Goal: Task Accomplishment & Management: Manage account settings

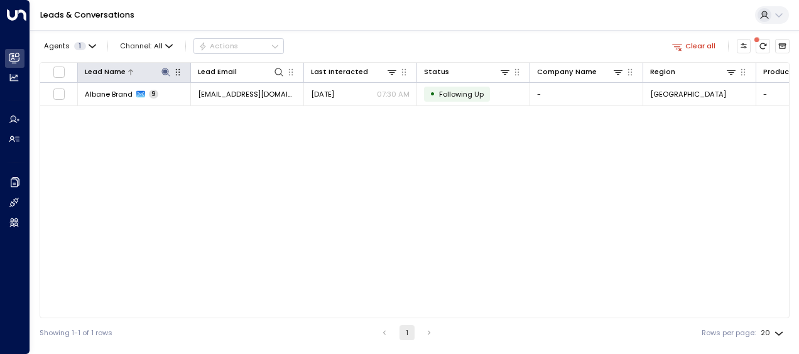
click at [164, 69] on icon at bounding box center [165, 72] width 8 height 8
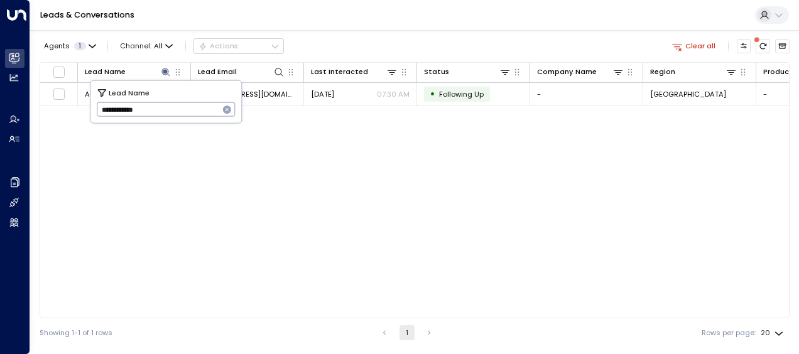
click at [224, 111] on icon "button" at bounding box center [227, 110] width 8 height 8
click at [187, 111] on input "text" at bounding box center [166, 109] width 139 height 21
paste input "**********"
type input "**********"
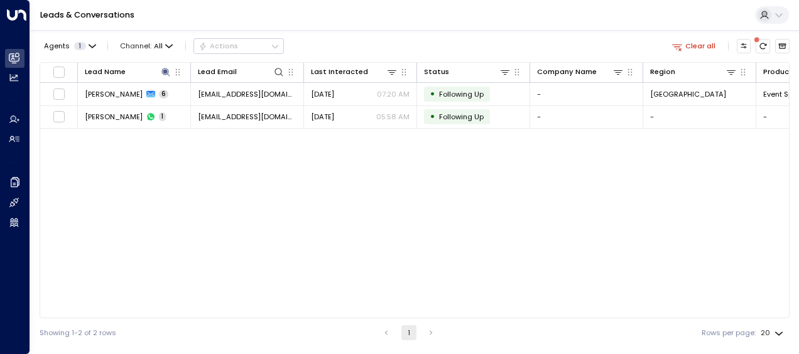
click at [376, 166] on div "Lead Name Lead Email Last Interacted Status Company Name Region Product # of pe…" at bounding box center [415, 190] width 750 height 256
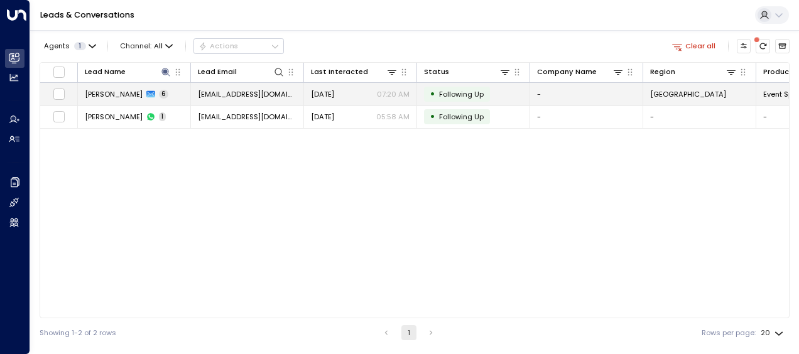
click at [274, 89] on span "[EMAIL_ADDRESS][DOMAIN_NAME]" at bounding box center [247, 94] width 99 height 10
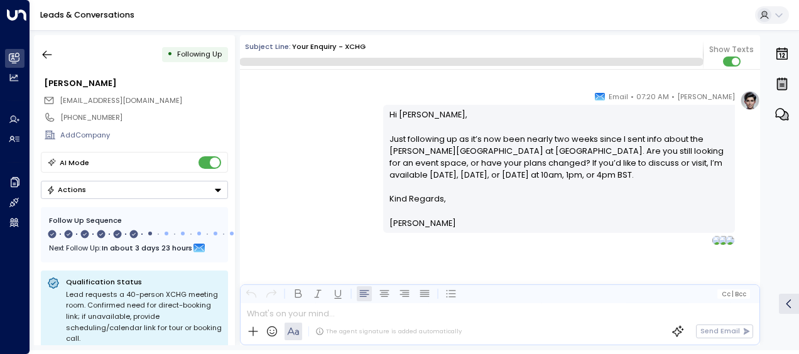
scroll to position [2656, 0]
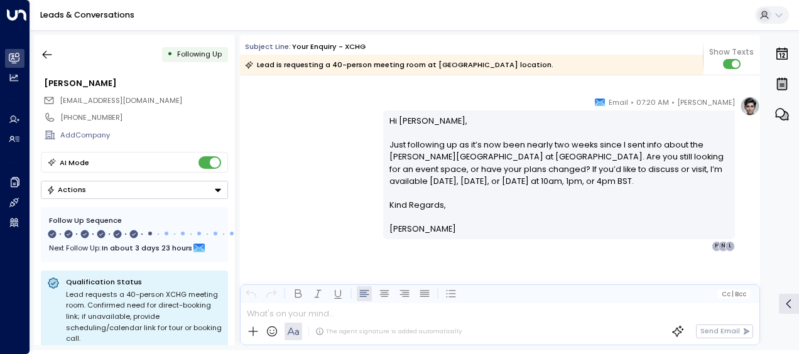
click at [462, 233] on p "[PERSON_NAME]" at bounding box center [560, 229] width 340 height 12
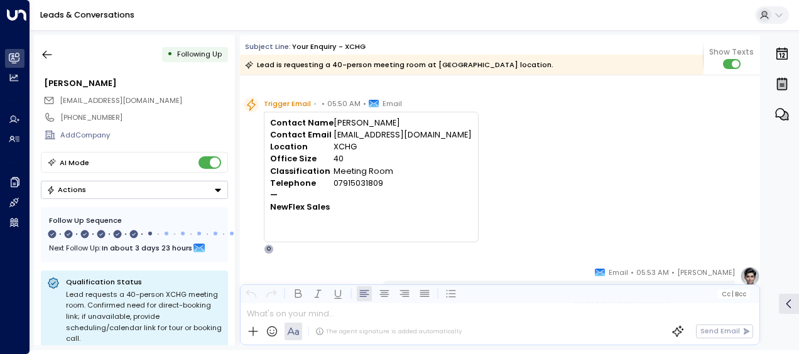
scroll to position [1562, 0]
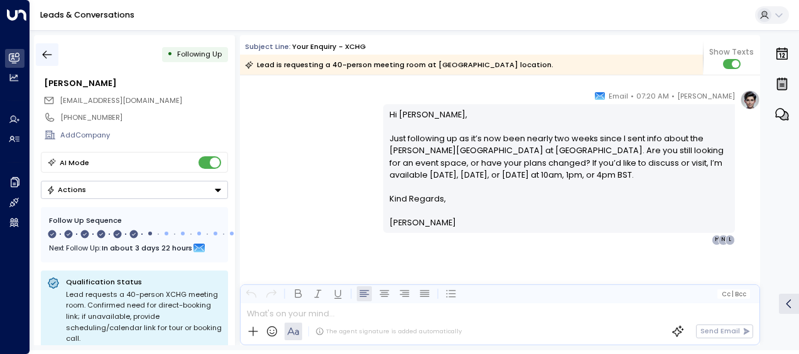
click at [50, 61] on button "button" at bounding box center [47, 54] width 23 height 23
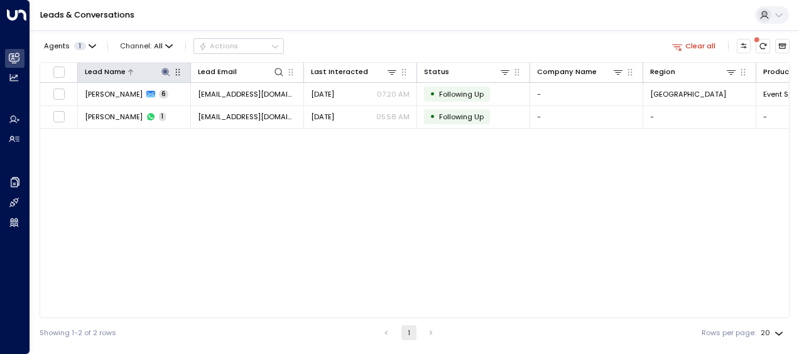
click at [165, 72] on icon at bounding box center [165, 72] width 8 height 8
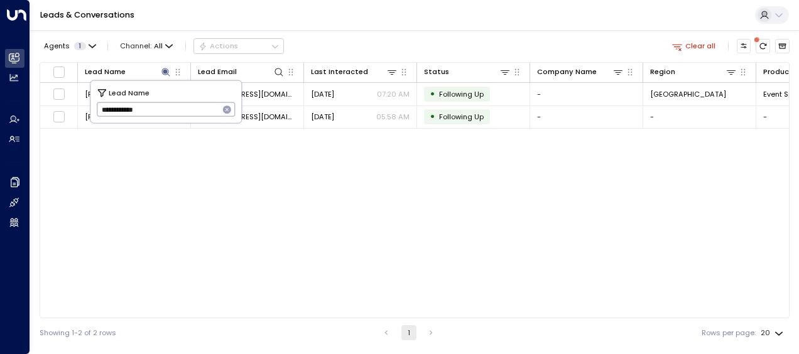
click at [224, 109] on icon "button" at bounding box center [227, 110] width 8 height 8
paste input "**********"
type input "**********"
click at [192, 108] on input "**********" at bounding box center [166, 109] width 139 height 21
click at [327, 168] on div "Lead Name Lead Email Last Interacted Status Company Name Region Product # of pe…" at bounding box center [415, 190] width 750 height 256
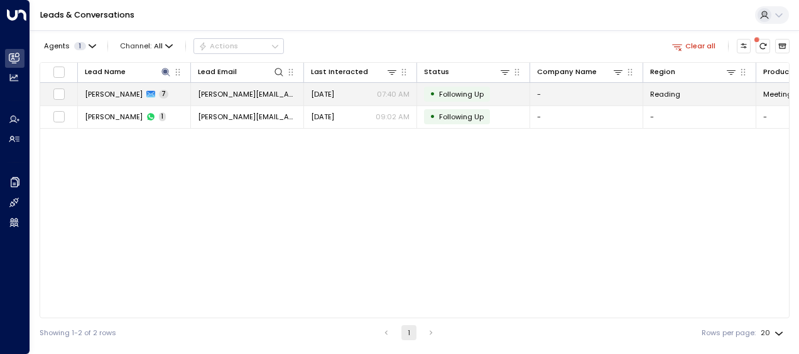
click at [334, 89] on span "[DATE]" at bounding box center [322, 94] width 23 height 10
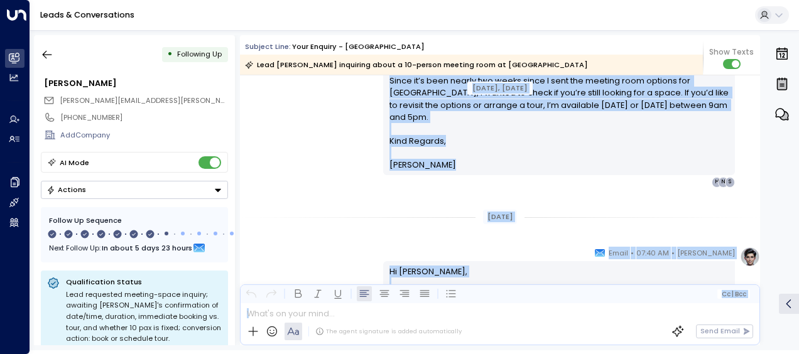
scroll to position [1884, 0]
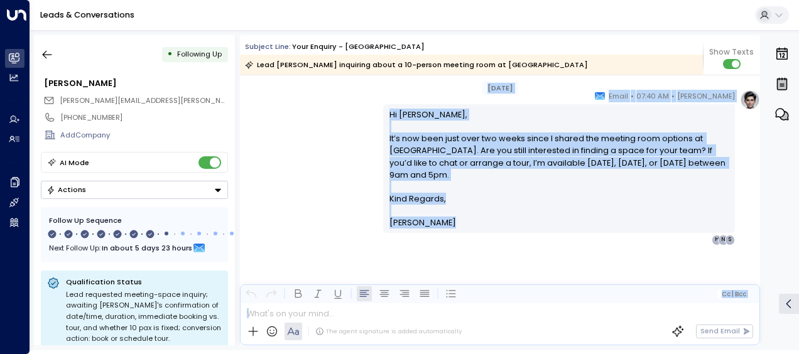
drag, startPoint x: 412, startPoint y: 226, endPoint x: 376, endPoint y: 386, distance: 164.2
drag, startPoint x: 376, startPoint y: 386, endPoint x: 315, endPoint y: 178, distance: 216.7
click at [315, 178] on div "[PERSON_NAME] • 07:40 AM • Email Hi [PERSON_NAME], It’s now been just over two …" at bounding box center [500, 167] width 520 height 155
drag, startPoint x: 315, startPoint y: 178, endPoint x: 475, endPoint y: 187, distance: 159.8
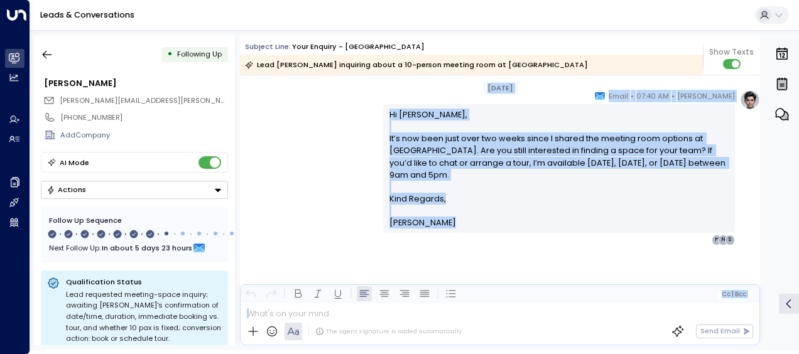
click at [475, 187] on p "Hi [PERSON_NAME], It’s now been just over two weeks since I shared the meeting …" at bounding box center [560, 151] width 340 height 84
click at [498, 139] on p "Hi [PERSON_NAME], It’s now been just over two weeks since I shared the meeting …" at bounding box center [560, 151] width 340 height 84
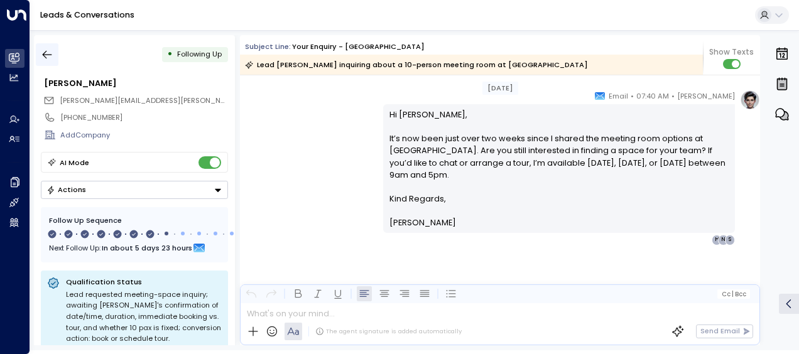
click at [50, 52] on icon "button" at bounding box center [47, 54] width 13 height 13
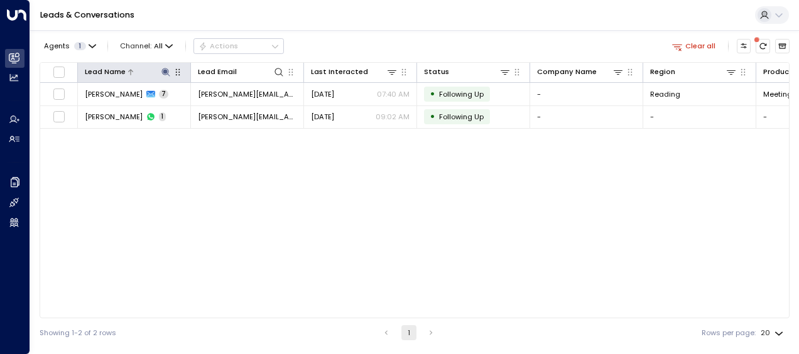
click at [165, 73] on icon at bounding box center [165, 72] width 8 height 8
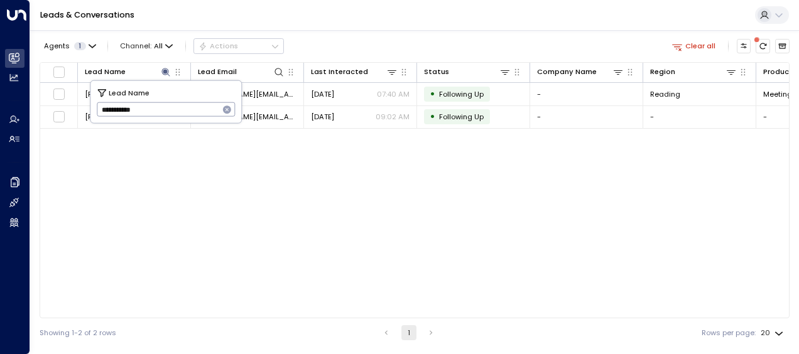
click at [225, 109] on icon "button" at bounding box center [227, 110] width 8 height 8
paste input "**********"
click at [186, 109] on input "**********" at bounding box center [166, 109] width 139 height 21
type input "**********"
click at [351, 155] on div "Lead Name Lead Email Last Interacted Status Company Name Region Product # of pe…" at bounding box center [415, 190] width 750 height 256
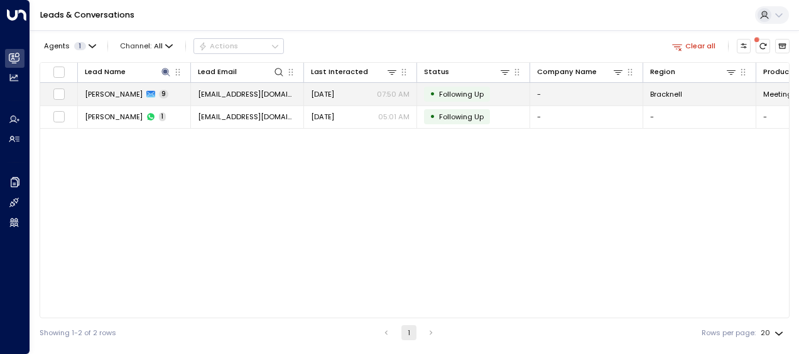
click at [334, 96] on span "[DATE]" at bounding box center [322, 94] width 23 height 10
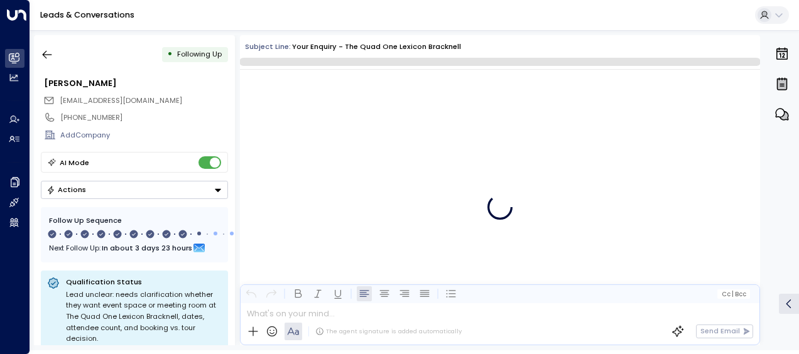
scroll to position [4580, 0]
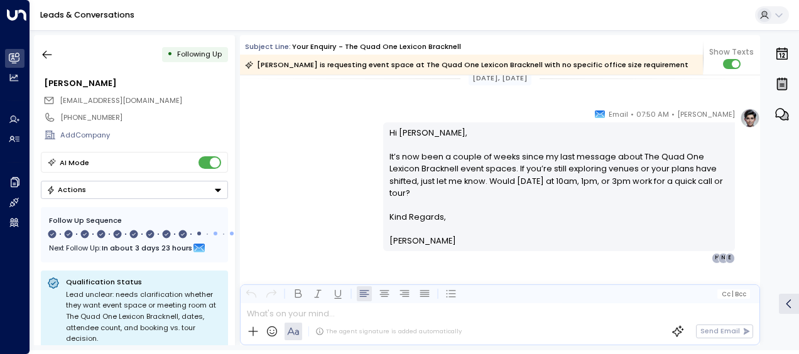
click at [612, 223] on p at bounding box center [560, 229] width 340 height 12
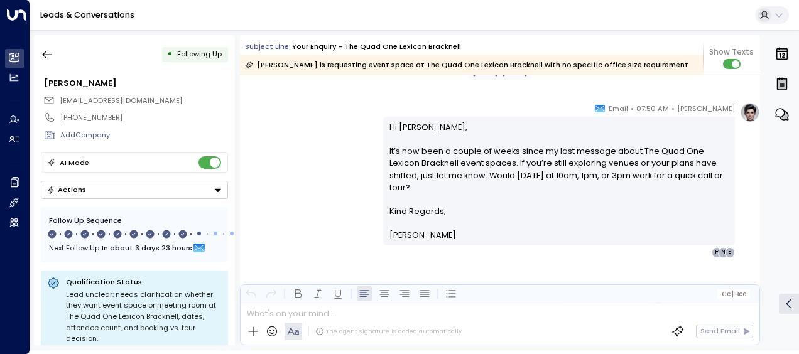
scroll to position [2346, 0]
click at [50, 53] on icon "button" at bounding box center [47, 54] width 13 height 13
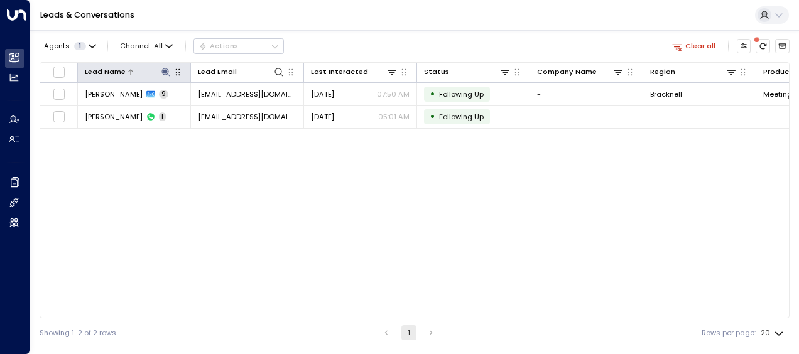
click at [167, 74] on icon at bounding box center [165, 72] width 8 height 8
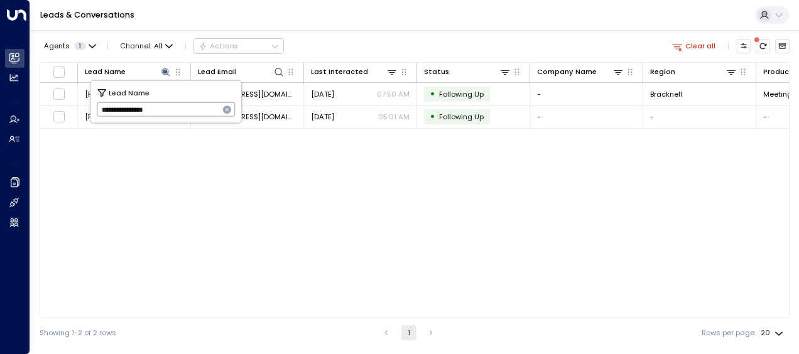
click at [227, 109] on icon "button" at bounding box center [227, 110] width 8 height 8
click at [187, 114] on input "text" at bounding box center [166, 109] width 139 height 21
paste input "**********"
type input "**********"
click at [282, 177] on div "Lead Name Lead Email Last Interacted Status Company Name Region Product # of pe…" at bounding box center [415, 190] width 750 height 256
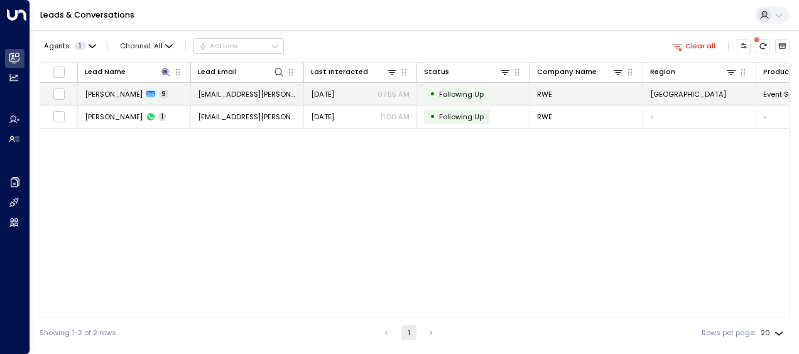
click at [334, 95] on span "[DATE]" at bounding box center [322, 94] width 23 height 10
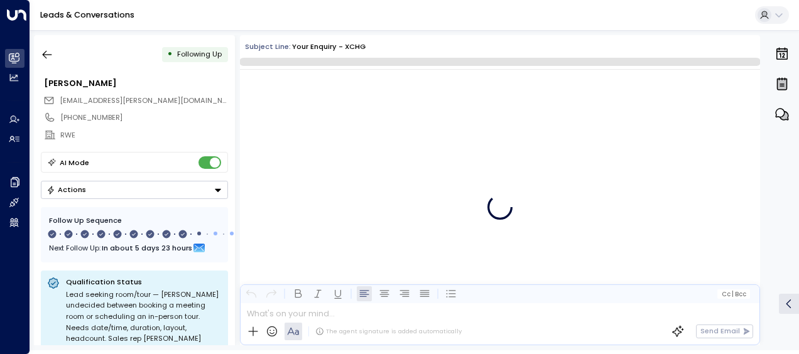
scroll to position [4762, 0]
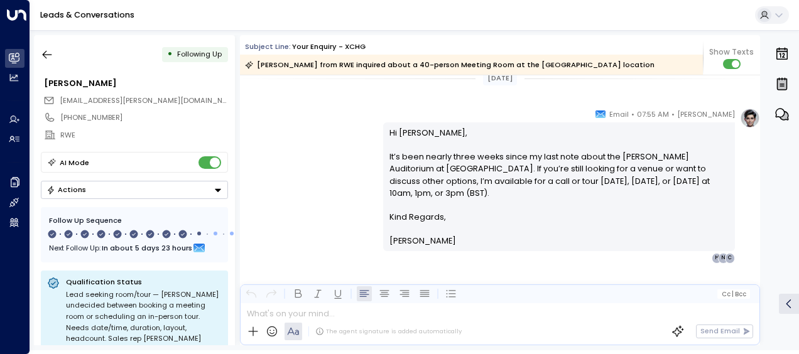
click at [395, 223] on p at bounding box center [560, 229] width 340 height 12
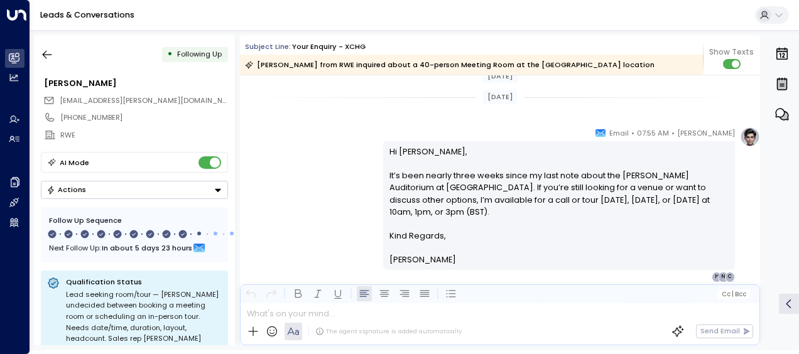
scroll to position [4769, 0]
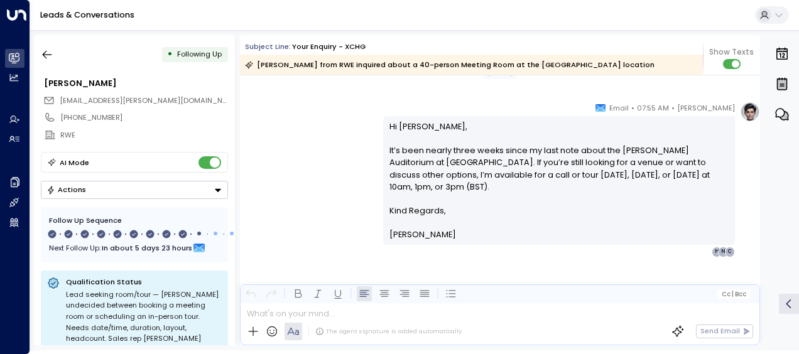
click at [367, 159] on div "[PERSON_NAME] • 07:55 AM • Email Hi [PERSON_NAME], It’s been nearly three weeks…" at bounding box center [500, 179] width 520 height 155
click at [459, 184] on p "Hi [PERSON_NAME], It’s been nearly three weeks since my last note about the [PE…" at bounding box center [560, 163] width 340 height 84
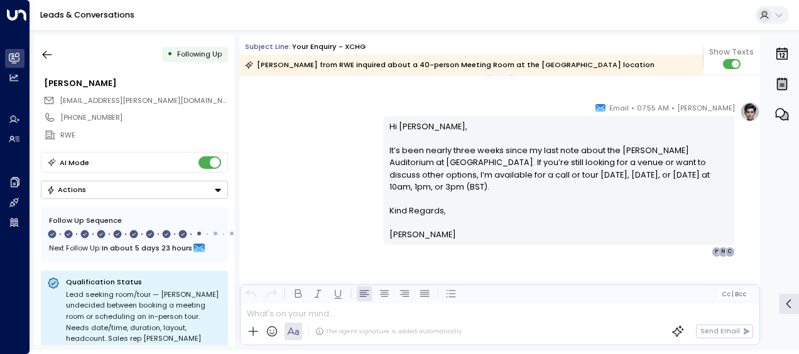
click at [460, 217] on p at bounding box center [560, 223] width 340 height 12
click at [50, 49] on icon "button" at bounding box center [47, 54] width 13 height 13
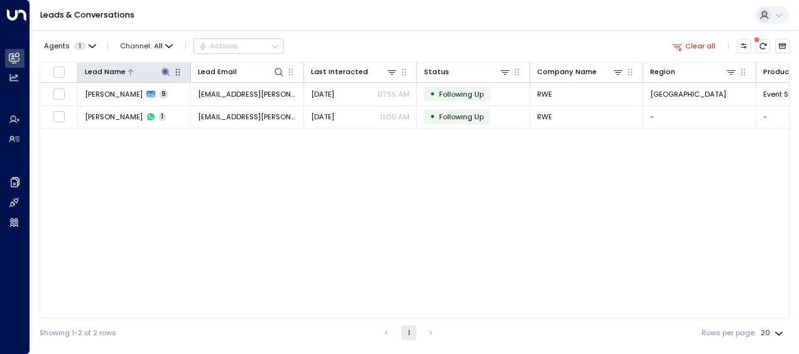
click at [166, 70] on icon at bounding box center [165, 72] width 8 height 8
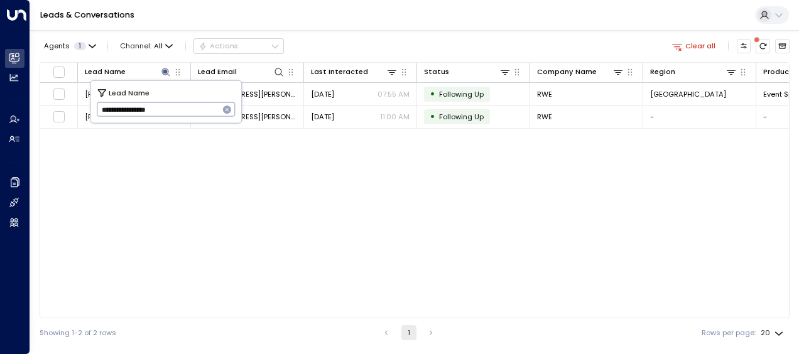
click at [221, 113] on button "button" at bounding box center [227, 110] width 16 height 16
click at [206, 112] on input "text" at bounding box center [166, 109] width 139 height 21
type input "**********"
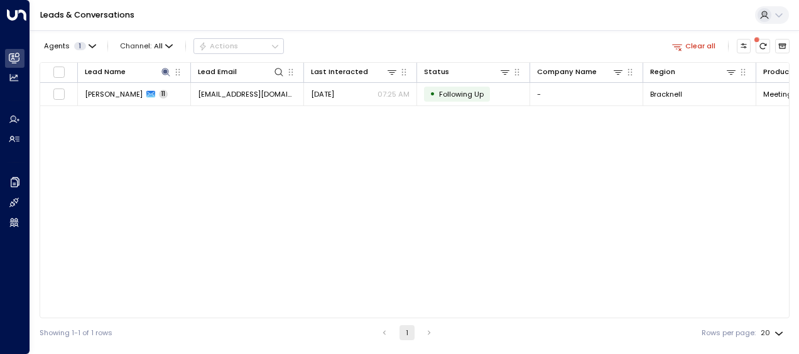
click at [432, 174] on div "Lead Name Lead Email Last Interacted Status Company Name Region Product # of pe…" at bounding box center [415, 190] width 750 height 256
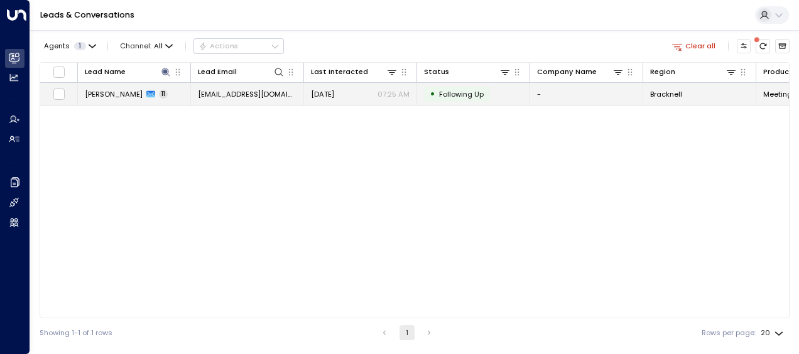
click at [334, 89] on span "[DATE]" at bounding box center [322, 94] width 23 height 10
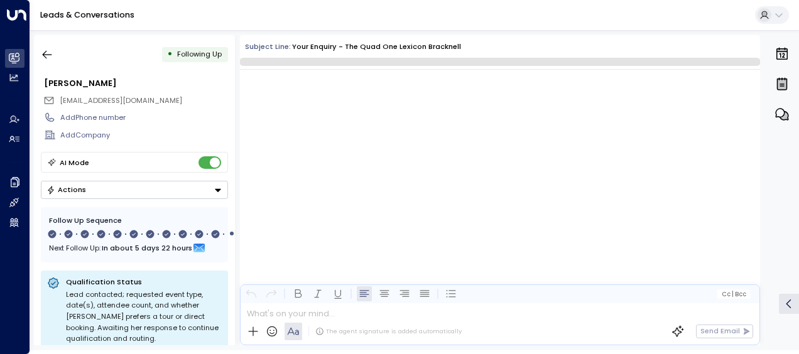
scroll to position [6046, 0]
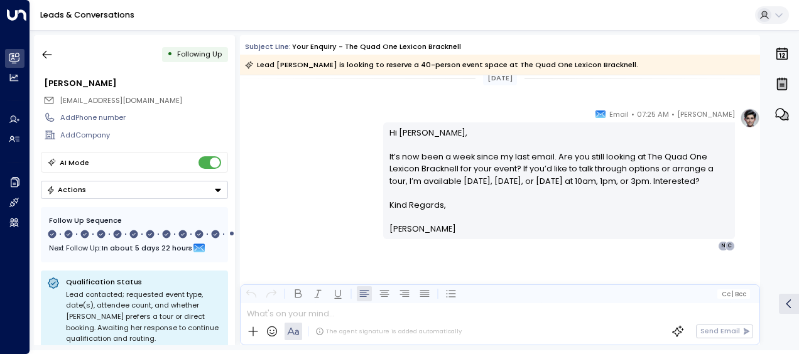
click at [637, 194] on p "Hi [PERSON_NAME], It’s now been a week since my last email. Are you still looki…" at bounding box center [560, 163] width 340 height 72
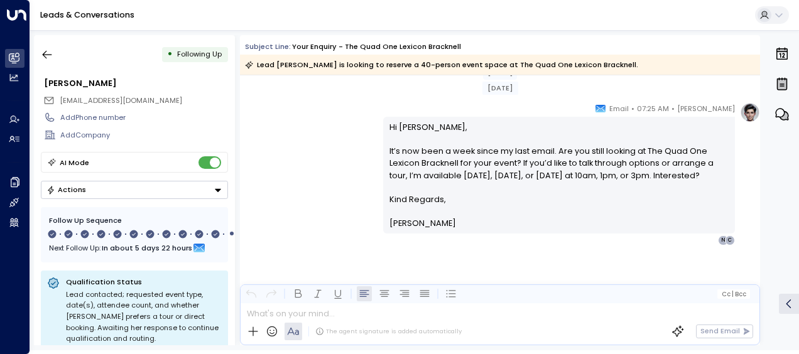
scroll to position [5773, 0]
click at [114, 185] on button "Actions" at bounding box center [134, 190] width 187 height 18
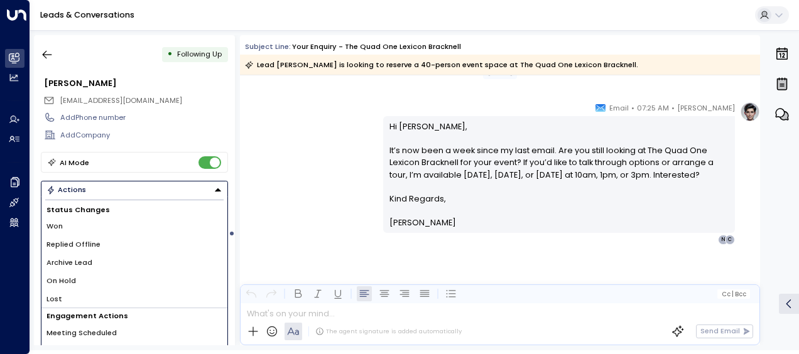
click at [72, 294] on li "Lost" at bounding box center [134, 299] width 186 height 18
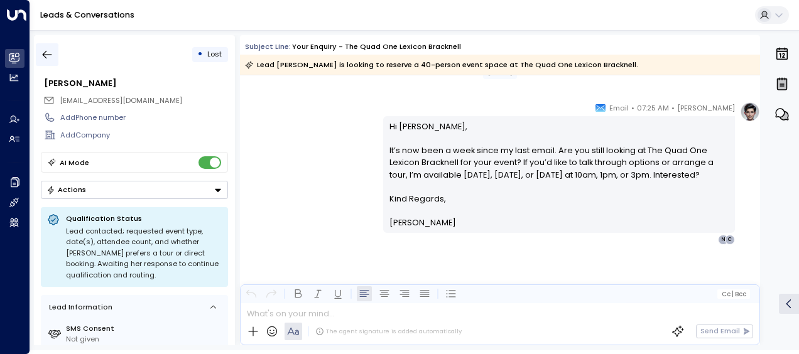
click at [48, 50] on icon "button" at bounding box center [47, 54] width 13 height 13
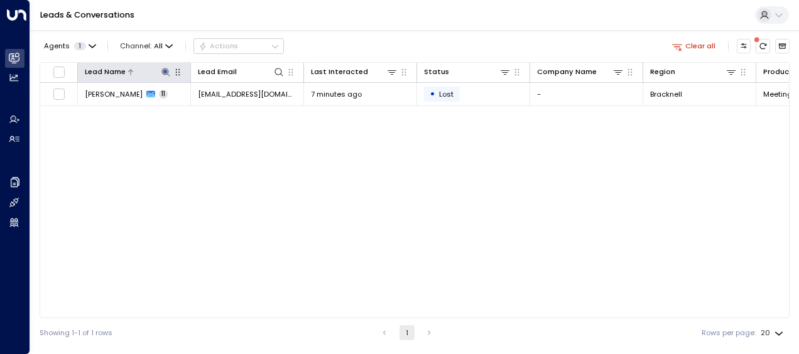
click at [169, 68] on icon at bounding box center [166, 72] width 10 height 10
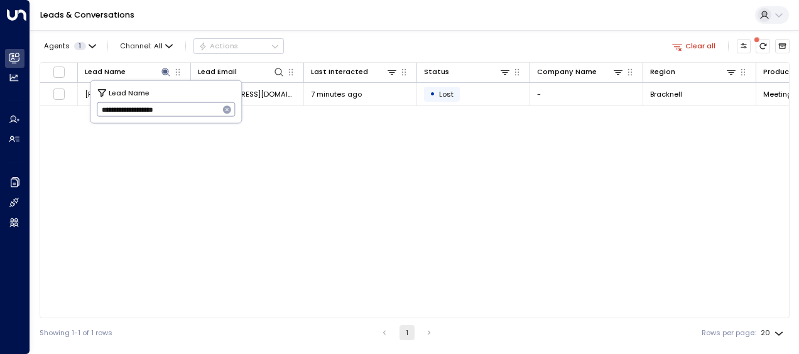
click at [231, 105] on icon "button" at bounding box center [227, 110] width 10 height 10
click at [206, 109] on input "text" at bounding box center [166, 109] width 139 height 21
paste input "**********"
type input "**********"
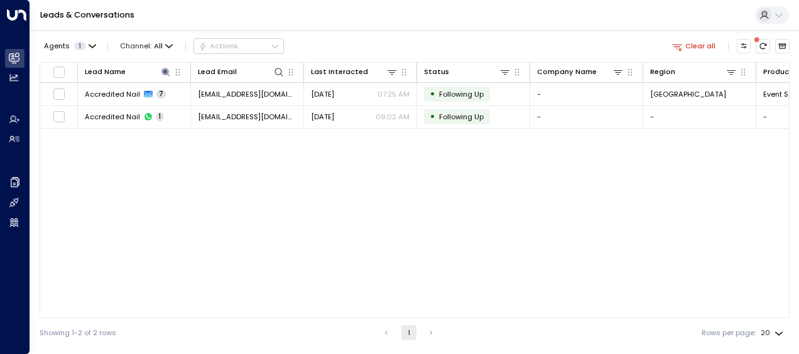
click at [231, 179] on div "Lead Name Lead Email Last Interacted Status Company Name Region Product # of pe…" at bounding box center [415, 190] width 750 height 256
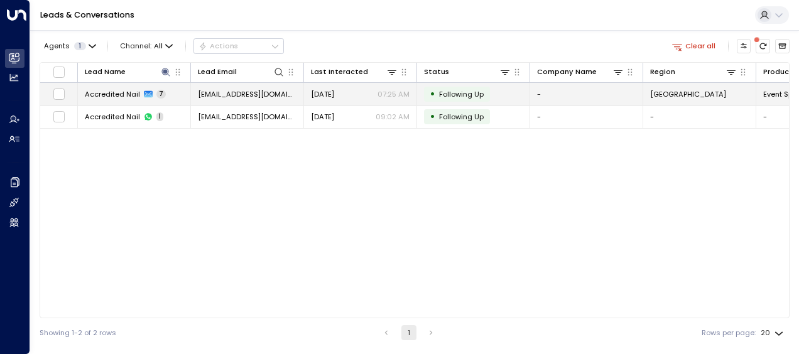
click at [334, 98] on span "[DATE]" at bounding box center [322, 94] width 23 height 10
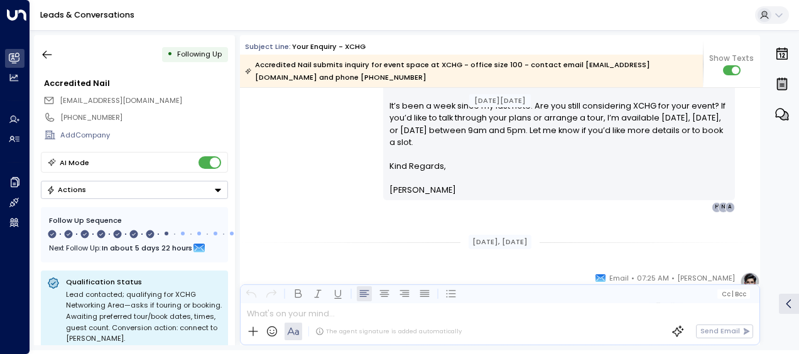
scroll to position [2302, 0]
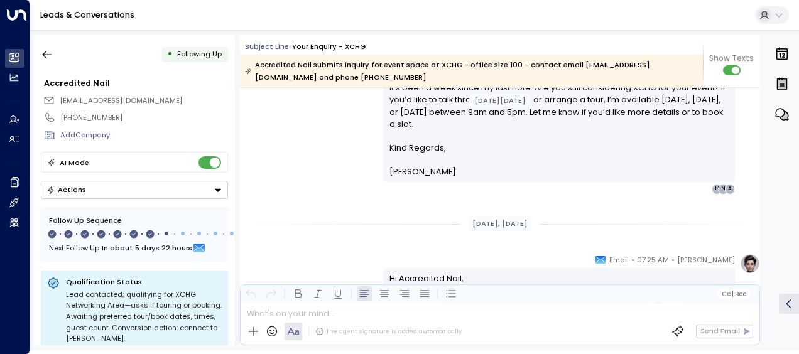
drag, startPoint x: 691, startPoint y: 230, endPoint x: 491, endPoint y: 153, distance: 214.8
click at [491, 153] on p "Kind Regards," at bounding box center [560, 148] width 340 height 12
drag, startPoint x: 491, startPoint y: 153, endPoint x: 427, endPoint y: 151, distance: 63.5
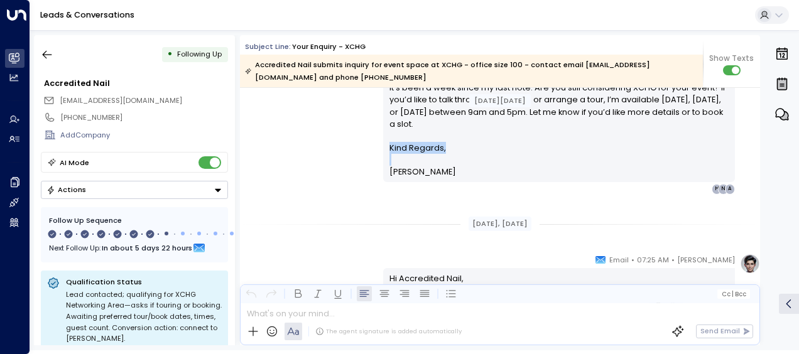
click at [427, 151] on span "Kind Regards," at bounding box center [418, 148] width 57 height 12
click at [463, 165] on p at bounding box center [560, 160] width 340 height 12
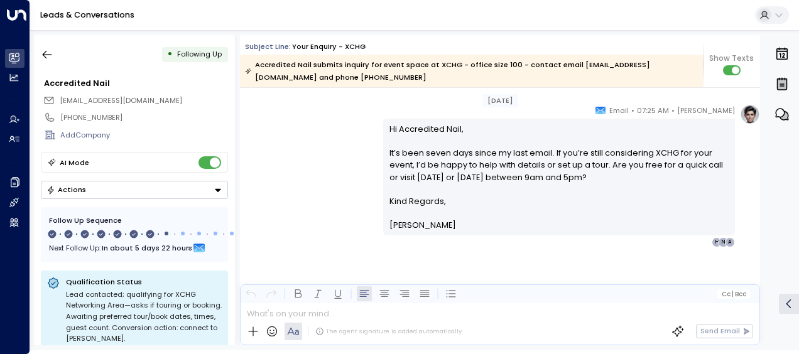
scroll to position [2669, 0]
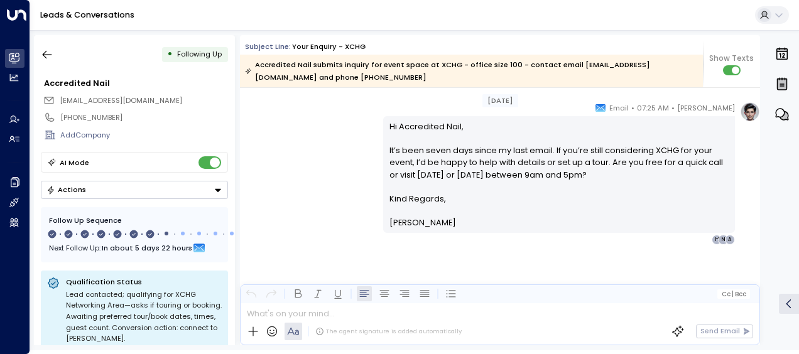
click at [437, 215] on p at bounding box center [560, 211] width 340 height 12
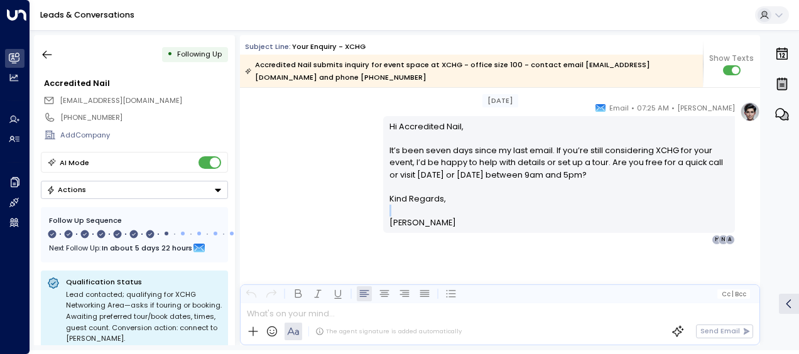
click at [437, 215] on p at bounding box center [560, 211] width 340 height 12
click at [47, 55] on icon "button" at bounding box center [47, 55] width 9 height 8
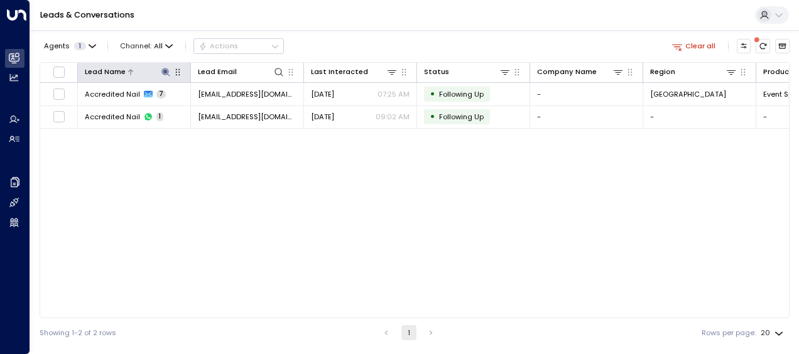
click at [163, 74] on icon at bounding box center [166, 72] width 10 height 10
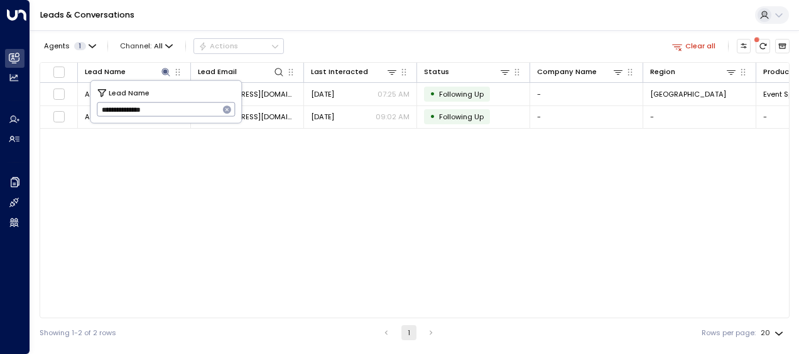
click at [222, 114] on icon "button" at bounding box center [227, 110] width 10 height 10
click at [205, 111] on input "text" at bounding box center [166, 109] width 139 height 21
paste input "**********"
type input "**********"
click at [326, 212] on div "Lead Name Lead Email Last Interacted Status Company Name Region Product # of pe…" at bounding box center [415, 190] width 750 height 256
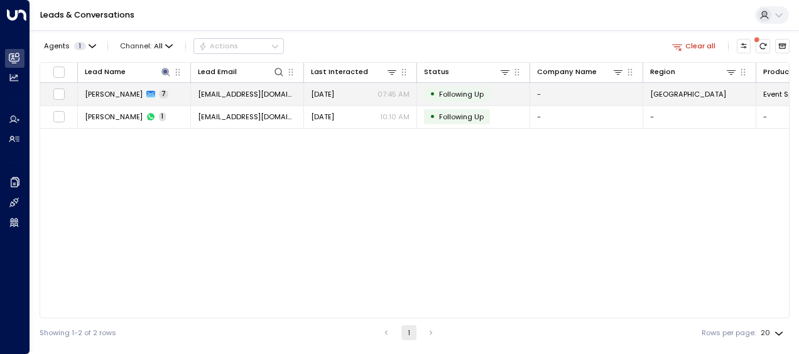
click at [313, 92] on span "[DATE]" at bounding box center [322, 94] width 23 height 10
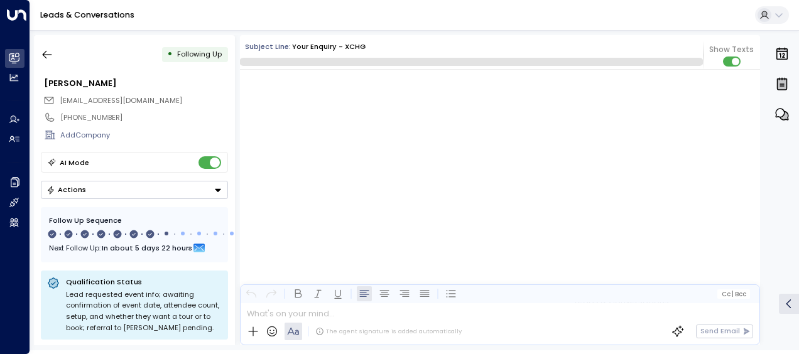
scroll to position [3528, 0]
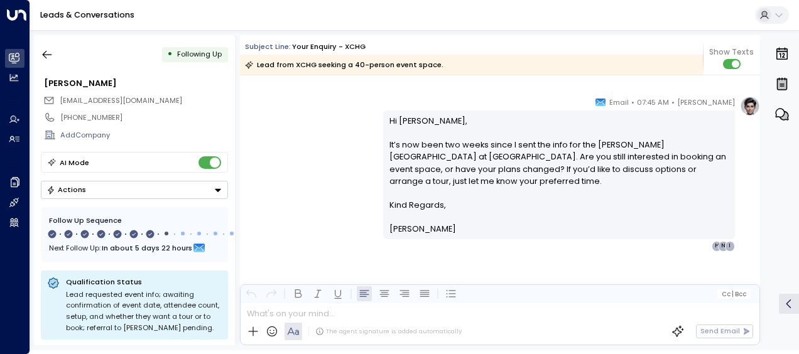
click at [476, 201] on p "Kind Regards," at bounding box center [560, 205] width 340 height 12
click at [50, 51] on icon "button" at bounding box center [47, 54] width 13 height 13
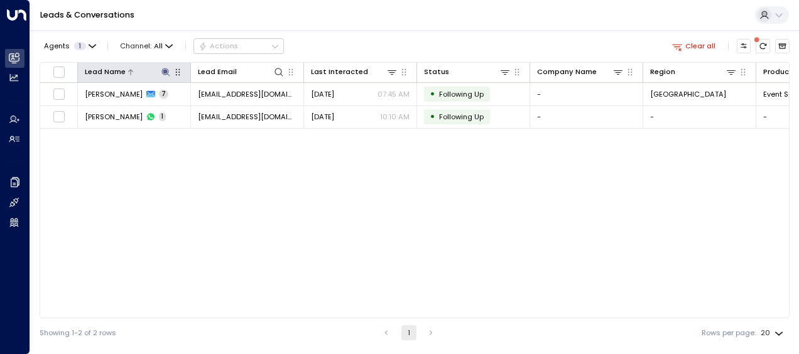
click at [166, 73] on icon at bounding box center [165, 72] width 8 height 8
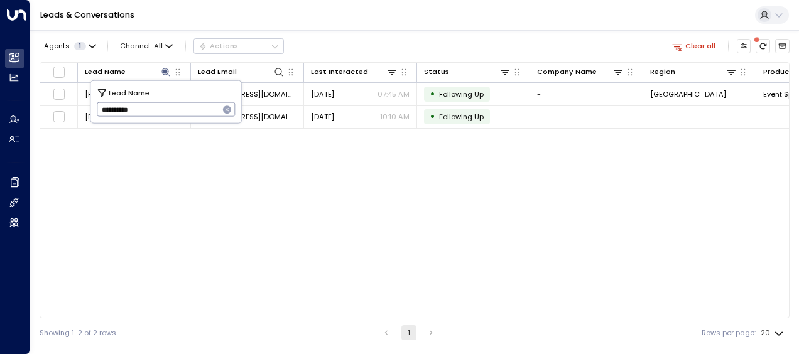
click at [226, 111] on icon "button" at bounding box center [227, 110] width 8 height 8
click at [219, 110] on input "text" at bounding box center [166, 109] width 139 height 21
paste input "**********"
type input "**********"
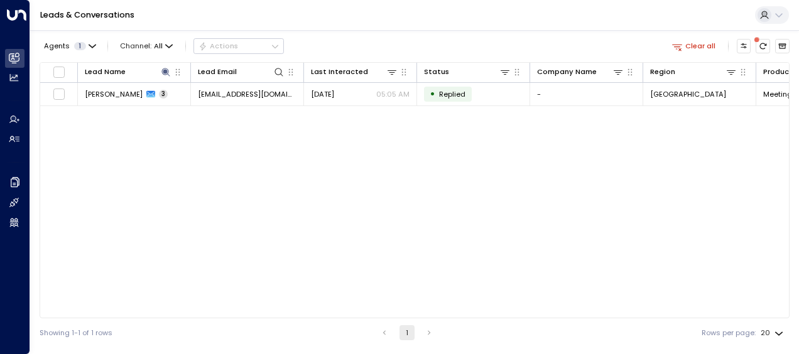
click at [405, 219] on div "Lead Name Lead Email Last Interacted Status Company Name Region Product # of pe…" at bounding box center [415, 190] width 750 height 256
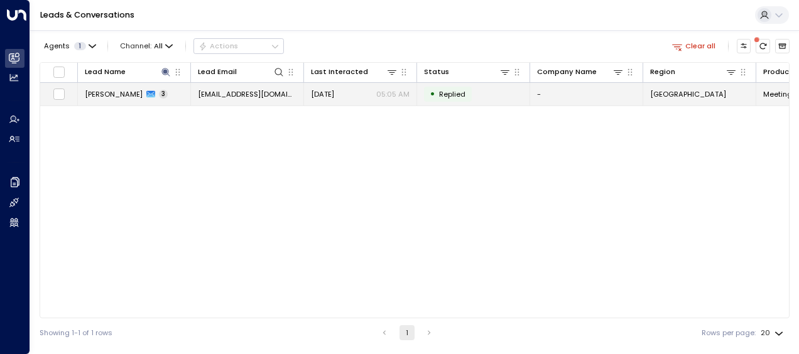
click at [360, 96] on div "[DATE] 05:05 AM" at bounding box center [360, 94] width 99 height 10
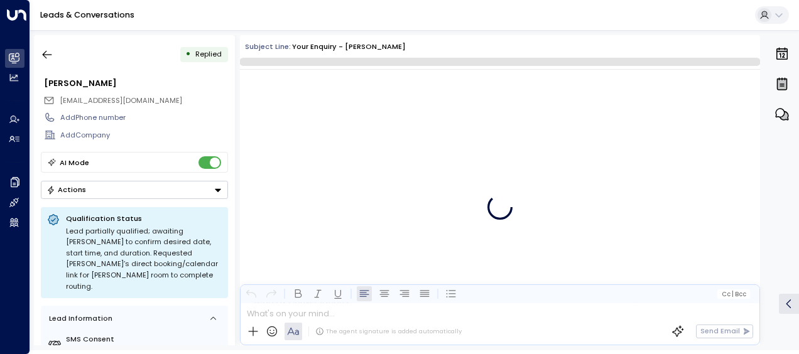
scroll to position [697, 0]
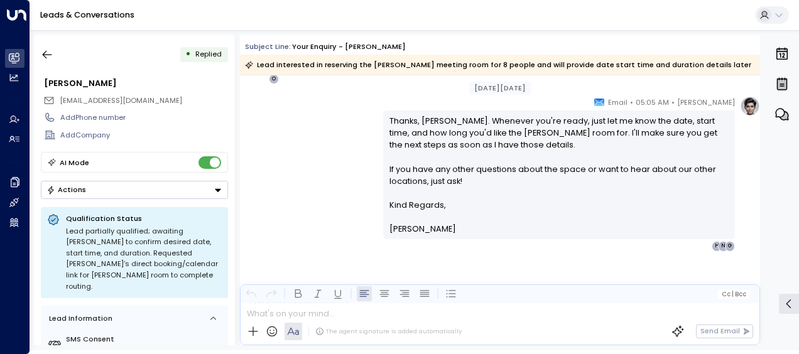
click at [437, 217] on p at bounding box center [560, 217] width 340 height 12
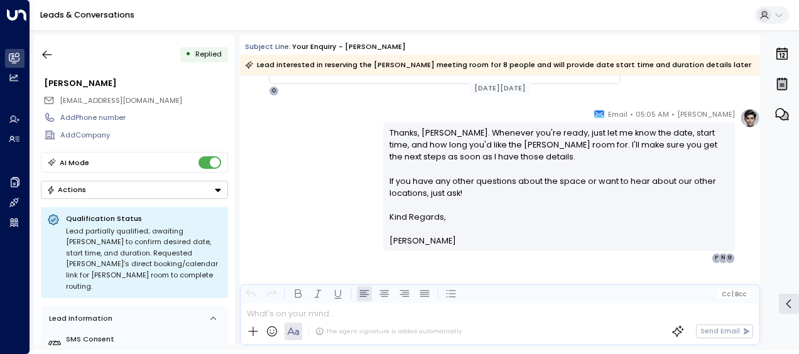
scroll to position [704, 0]
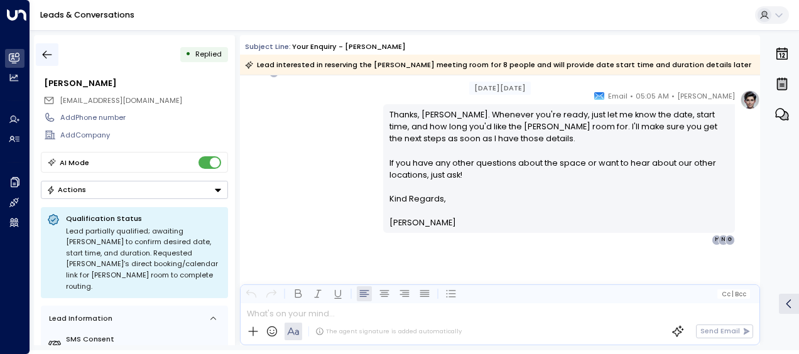
click at [50, 49] on icon "button" at bounding box center [47, 54] width 13 height 13
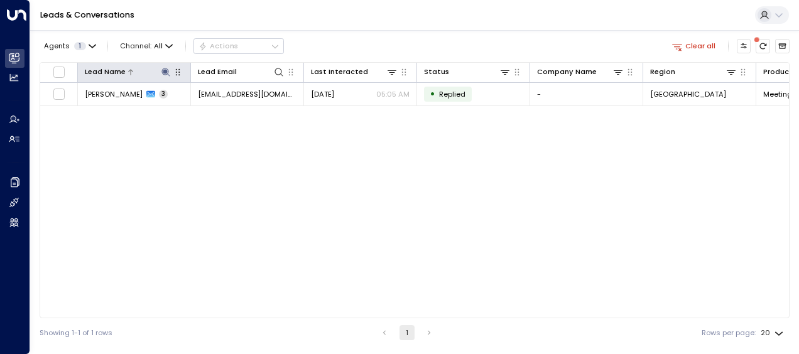
click at [163, 72] on icon at bounding box center [165, 72] width 8 height 8
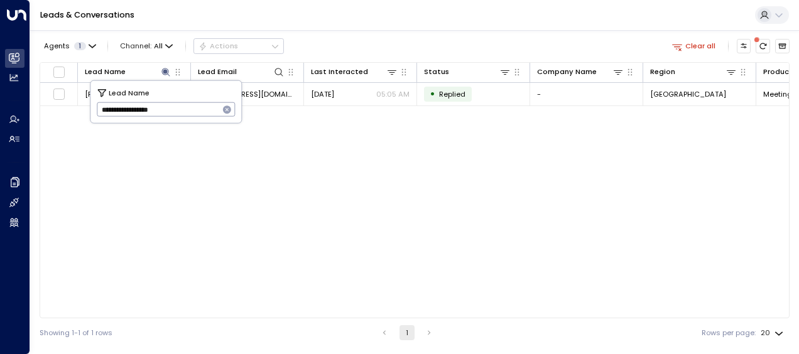
click at [217, 109] on input "**********" at bounding box center [158, 109] width 123 height 21
click at [221, 109] on button "button" at bounding box center [227, 110] width 16 height 16
click at [221, 109] on input "text" at bounding box center [166, 109] width 139 height 21
paste input "**********"
type input "**********"
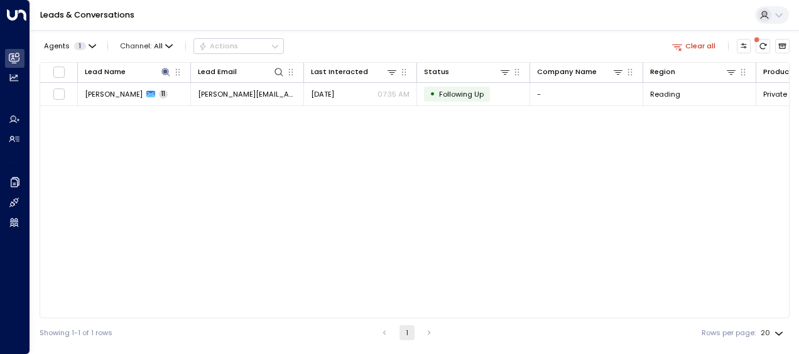
click at [351, 183] on div "Lead Name Lead Email Last Interacted Status Company Name Region Product # of pe…" at bounding box center [415, 190] width 750 height 256
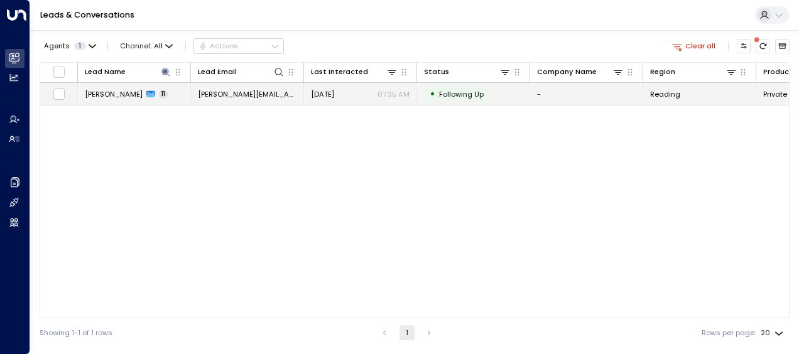
click at [334, 95] on span "[DATE]" at bounding box center [322, 94] width 23 height 10
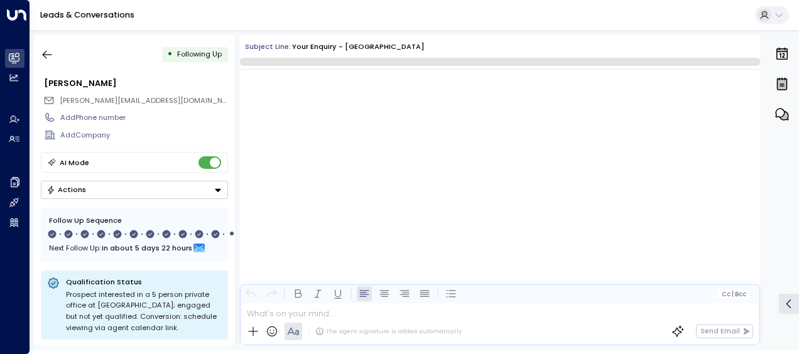
scroll to position [6118, 0]
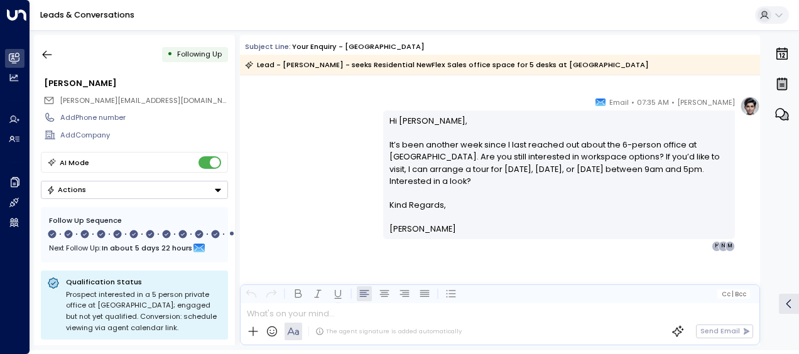
click at [92, 190] on button "Actions" at bounding box center [134, 190] width 187 height 18
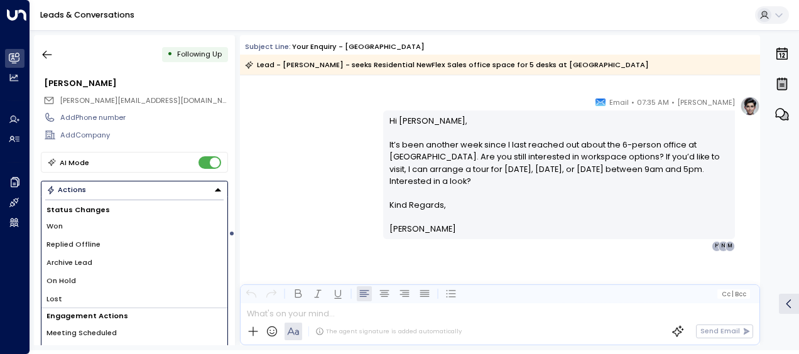
click at [84, 298] on li "Lost" at bounding box center [134, 299] width 186 height 18
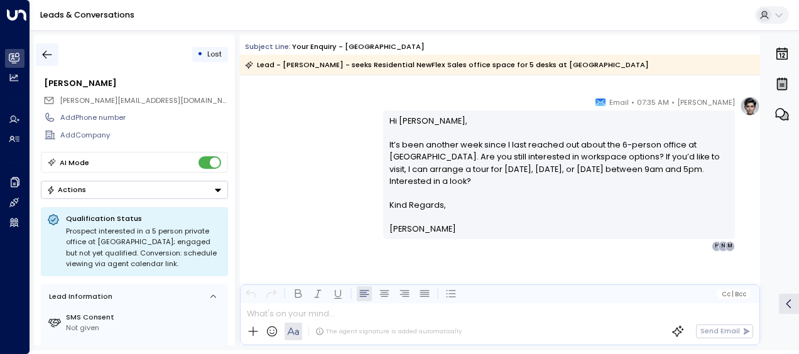
click at [45, 55] on icon "button" at bounding box center [47, 55] width 9 height 8
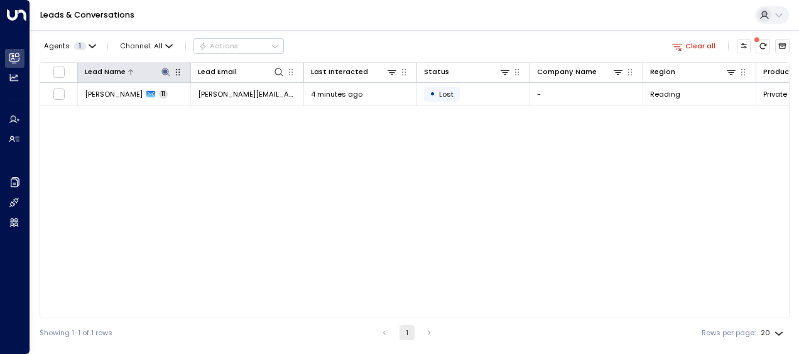
click at [166, 70] on icon at bounding box center [165, 72] width 8 height 8
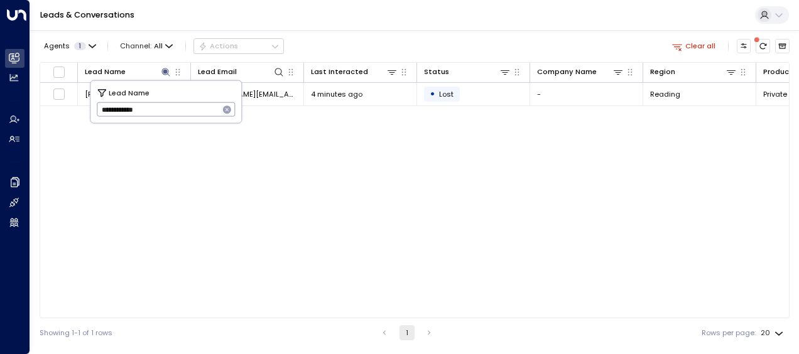
click at [231, 111] on icon "button" at bounding box center [227, 110] width 10 height 10
click at [215, 106] on input "text" at bounding box center [166, 109] width 139 height 21
paste input "**********"
type input "**********"
click at [361, 180] on div "Lead Name Lead Email Last Interacted Status Company Name Region Product # of pe…" at bounding box center [415, 190] width 750 height 256
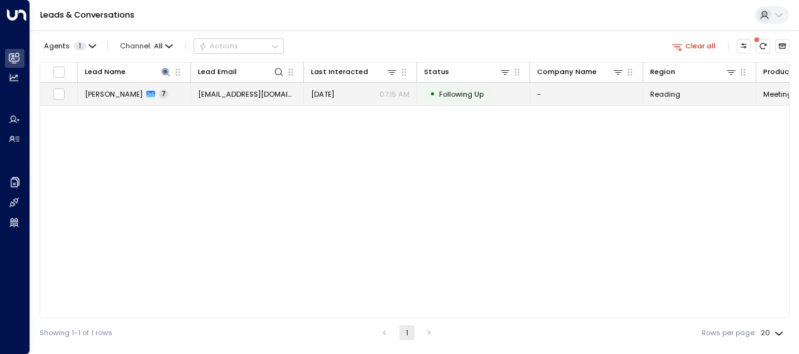
click at [314, 95] on span "[DATE]" at bounding box center [322, 94] width 23 height 10
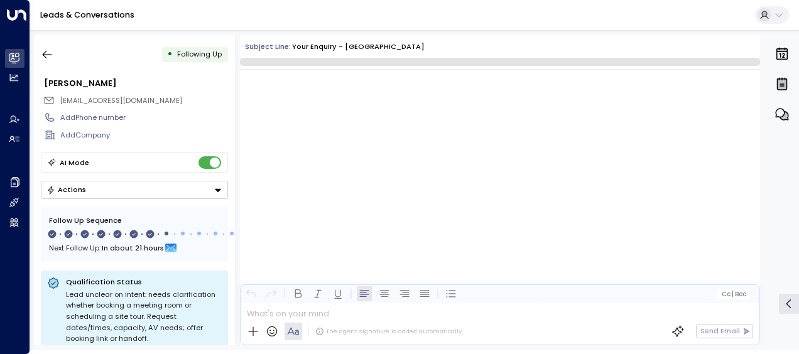
scroll to position [3529, 0]
